Goal: Task Accomplishment & Management: Manage account settings

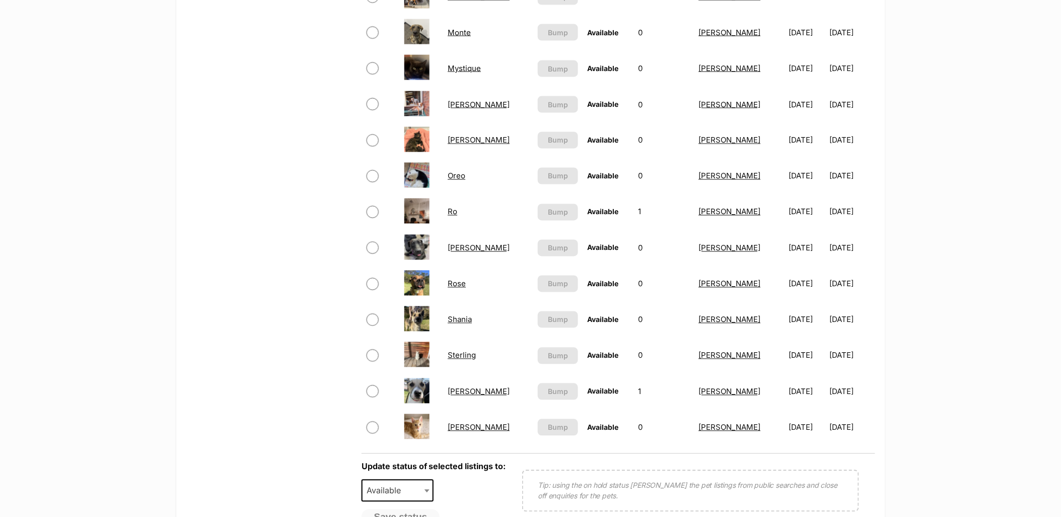
scroll to position [559, 0]
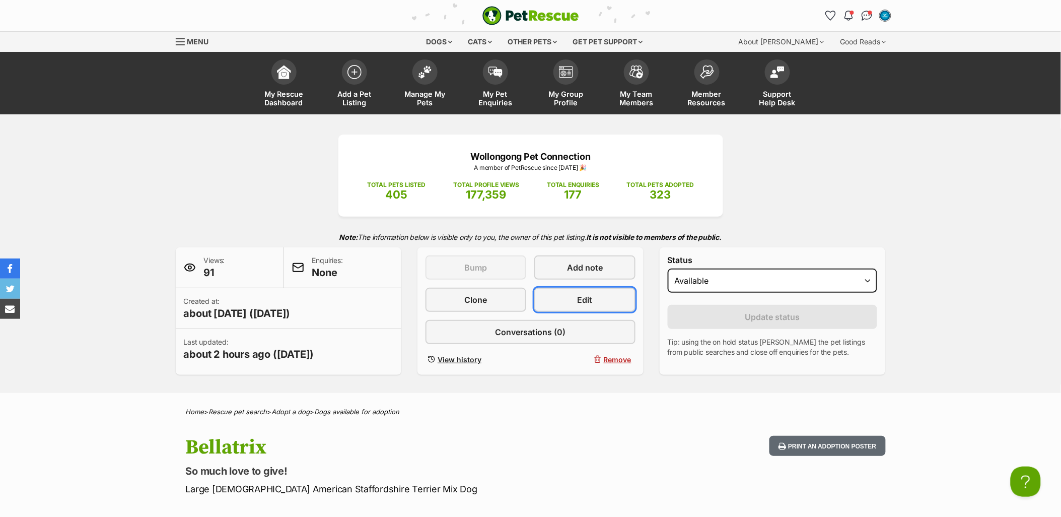
drag, startPoint x: 580, startPoint y: 292, endPoint x: 652, endPoint y: 182, distance: 131.9
click at [580, 292] on link "Edit" at bounding box center [584, 299] width 101 height 24
drag, startPoint x: 604, startPoint y: 293, endPoint x: 711, endPoint y: 62, distance: 254.1
click at [604, 293] on link "Edit" at bounding box center [584, 299] width 101 height 24
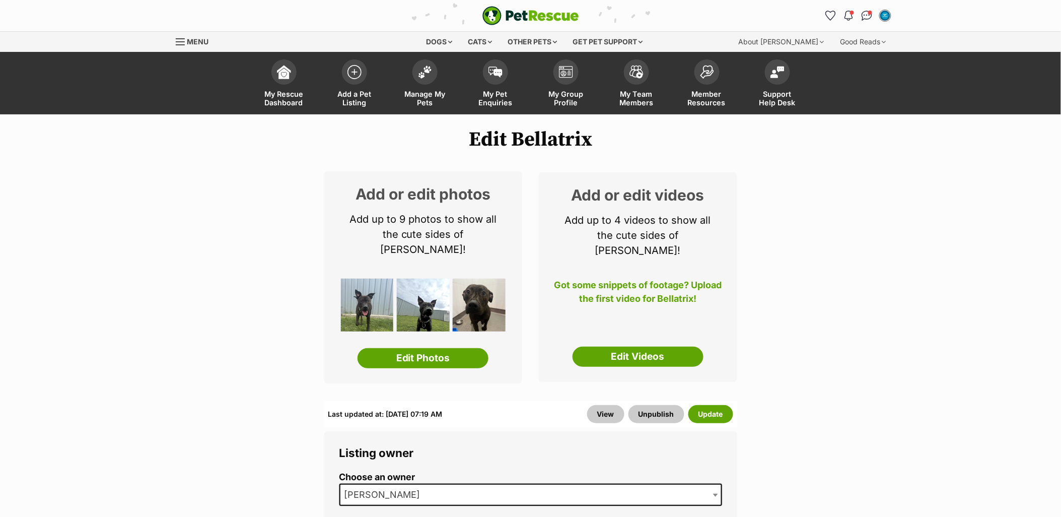
click at [428, 354] on div "Add or edit photos Add up to 9 photos to show all the cute sides of Bellatrix! …" at bounding box center [423, 277] width 198 height 212
click at [428, 348] on link "Edit Photos" at bounding box center [422, 358] width 131 height 20
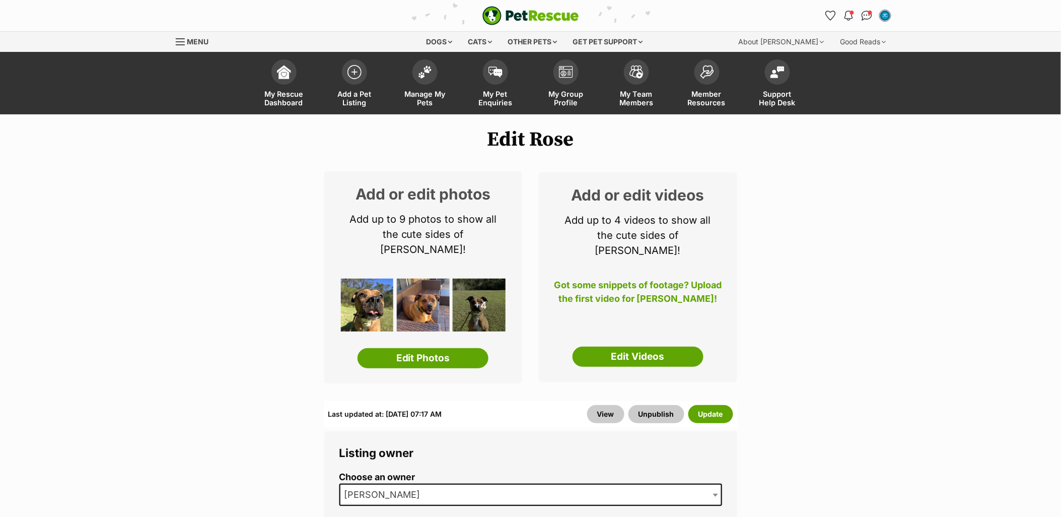
drag, startPoint x: 441, startPoint y: 345, endPoint x: 93, endPoint y: 160, distance: 394.8
click at [441, 348] on link "Edit Photos" at bounding box center [422, 358] width 131 height 20
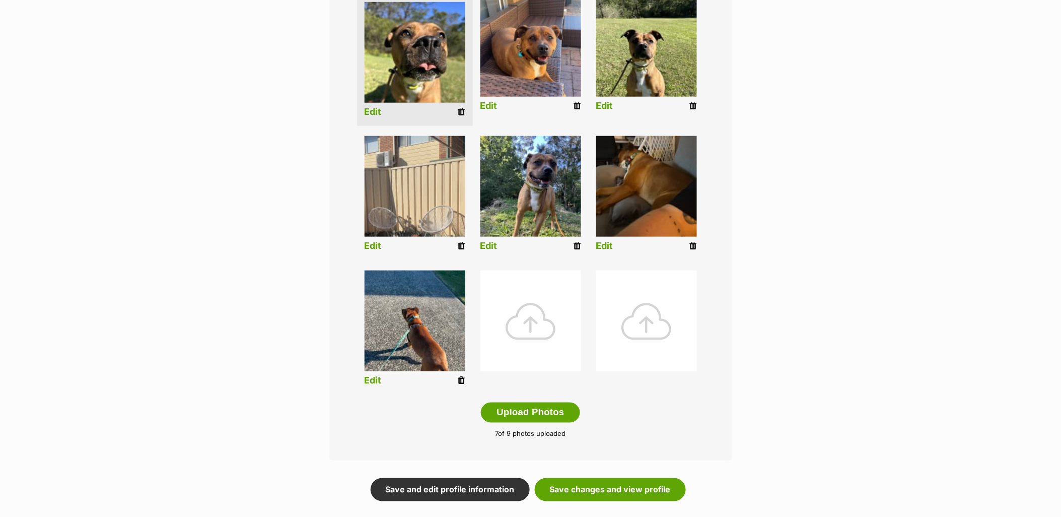
scroll to position [279, 0]
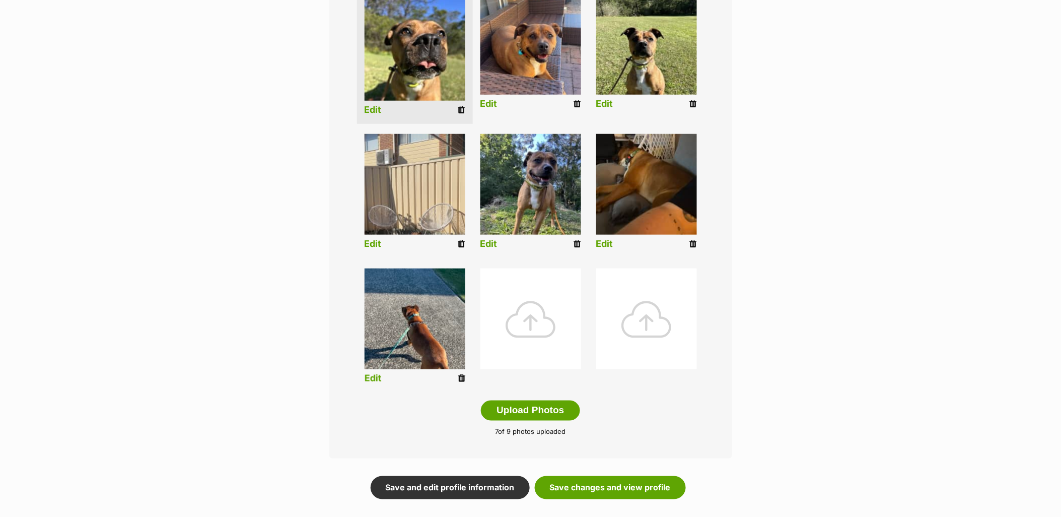
click at [461, 376] on icon at bounding box center [461, 378] width 7 height 9
